Goal: Task Accomplishment & Management: Manage account settings

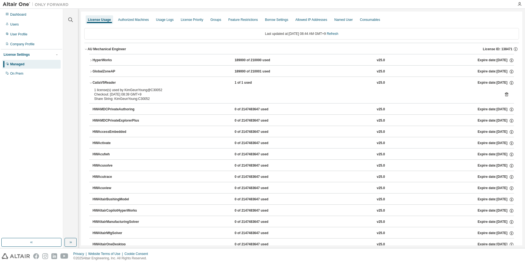
click at [304, 91] on div "1 license(s) used by KimGeunYoung@C30052" at bounding box center [295, 90] width 402 height 4
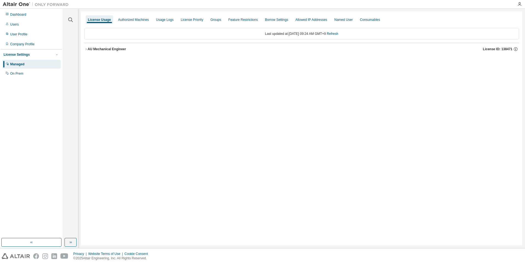
click at [107, 49] on div "AU Mechanical Engineer" at bounding box center [107, 49] width 38 height 4
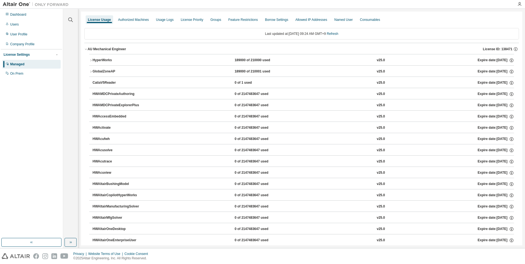
click at [110, 80] on button "CatiaV5Reader 0 of 1 used v25.0 Expire date: 2025-09-14" at bounding box center [304, 83] width 422 height 12
click at [103, 81] on div "CatiaV5Reader" at bounding box center [117, 83] width 49 height 5
